Goal: Transaction & Acquisition: Purchase product/service

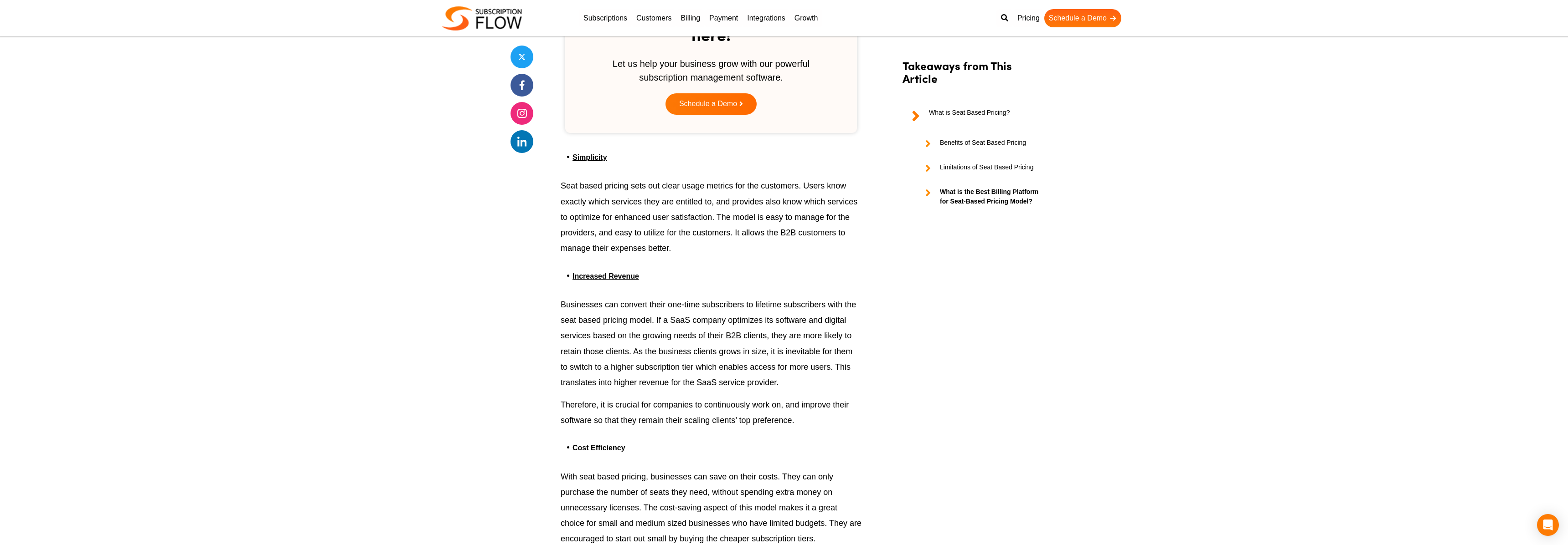
scroll to position [1444, 0]
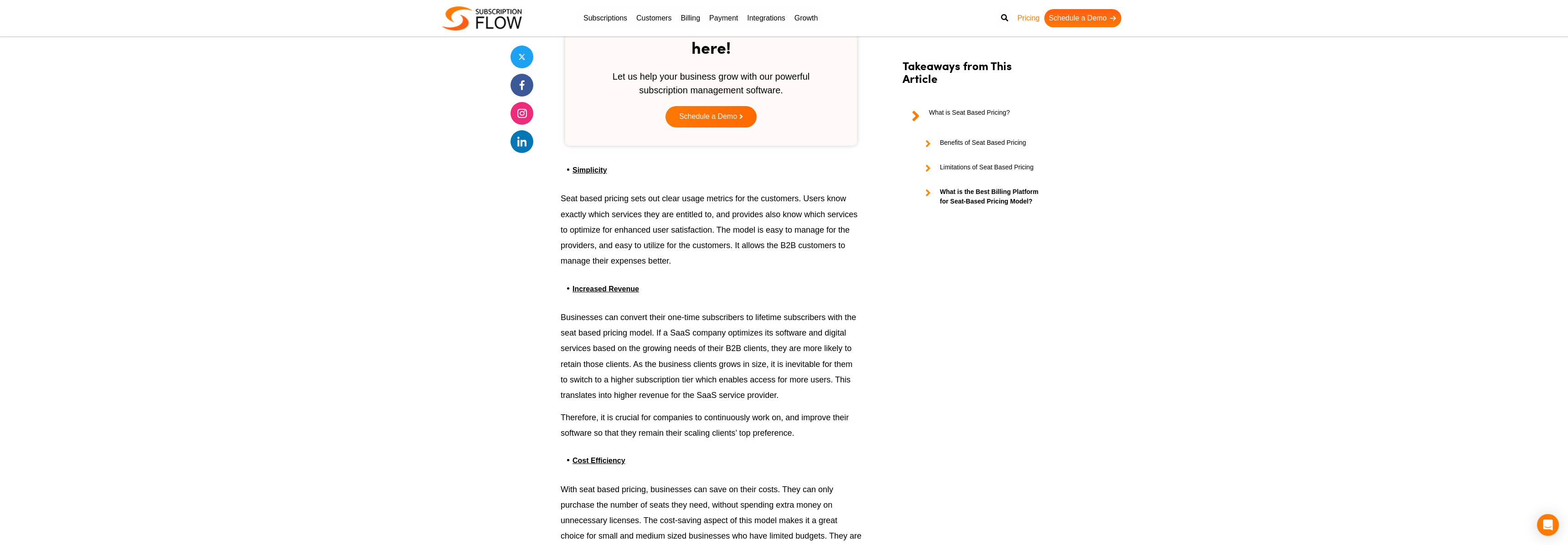
click at [1027, 22] on link "Pricing" at bounding box center [1028, 18] width 32 height 18
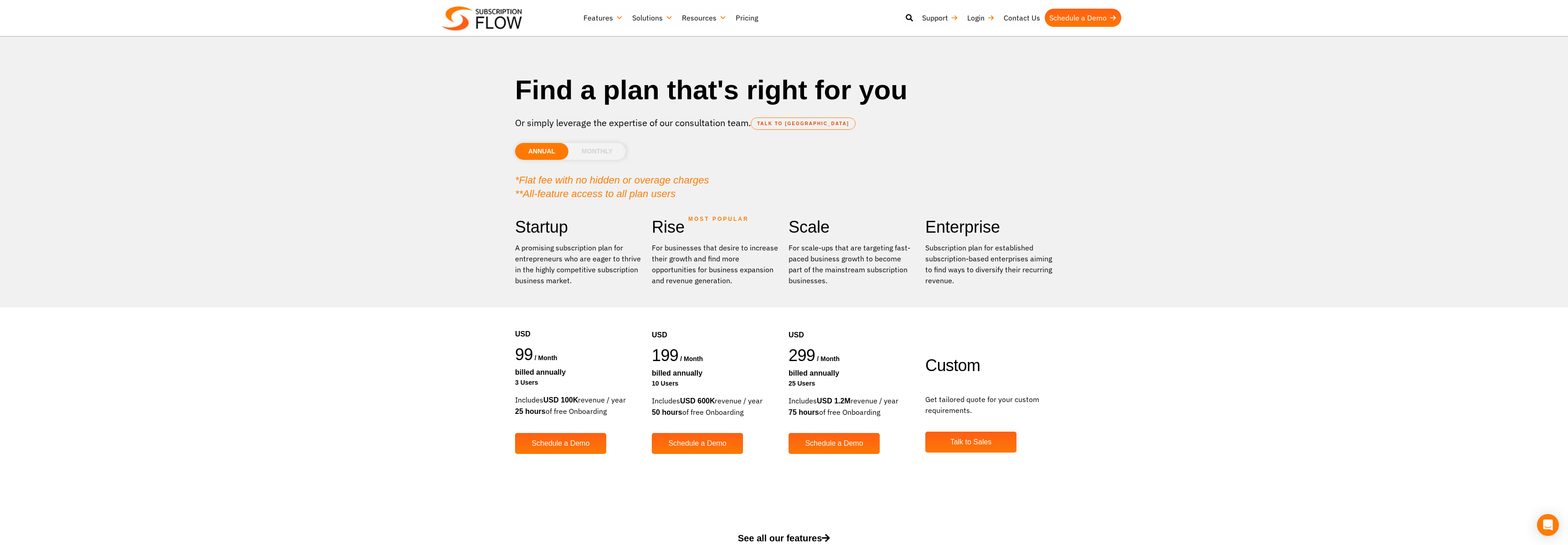
click at [812, 355] on span "299" at bounding box center [802, 355] width 26 height 19
drag, startPoint x: 832, startPoint y: 361, endPoint x: 860, endPoint y: 363, distance: 28.1
click at [860, 363] on div "299 / month" at bounding box center [852, 356] width 128 height 23
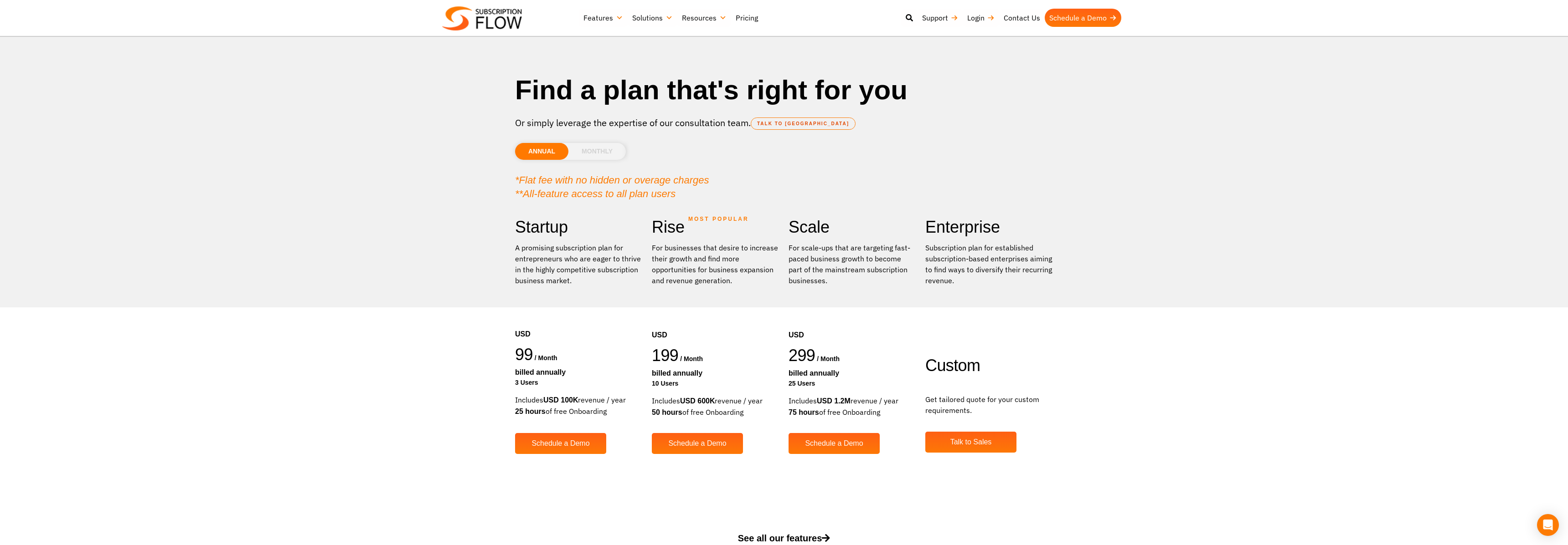
click at [807, 383] on div "25 Users" at bounding box center [852, 384] width 128 height 10
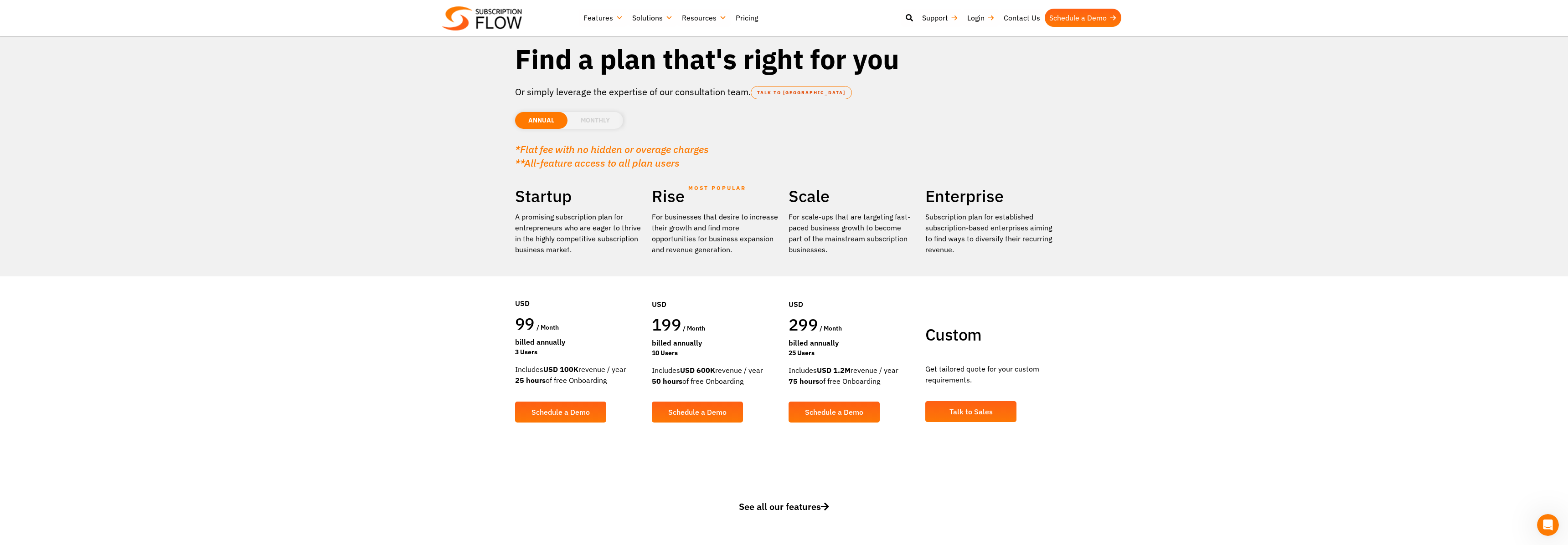
scroll to position [30, 0]
